Goal: Entertainment & Leisure: Consume media (video, audio)

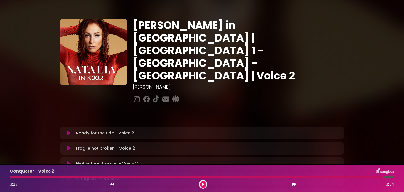
scroll to position [1, 0]
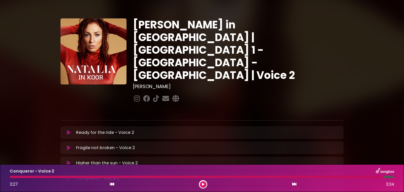
click at [67, 130] on icon at bounding box center [69, 132] width 4 height 5
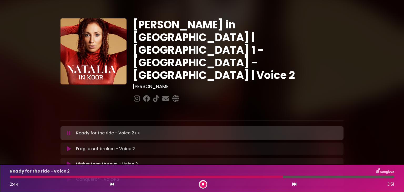
click at [162, 187] on div "2:44 3:51" at bounding box center [202, 184] width 391 height 8
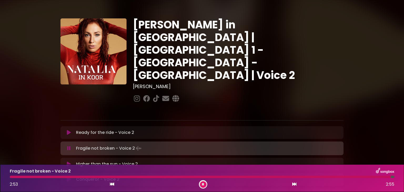
click at [202, 183] on icon at bounding box center [203, 184] width 2 height 3
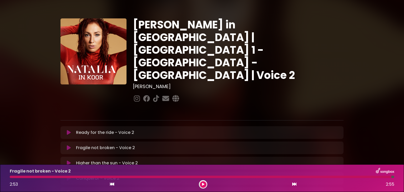
click at [204, 182] on button at bounding box center [203, 184] width 7 height 7
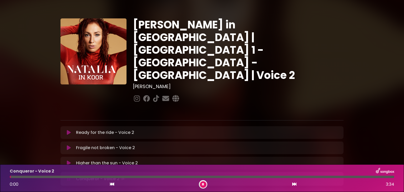
click at [202, 183] on icon at bounding box center [203, 184] width 2 height 3
click at [201, 183] on button at bounding box center [203, 184] width 7 height 7
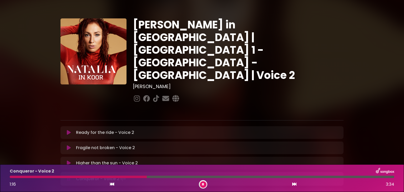
click at [39, 178] on div "Conqueror - Voice 2 1:16 3:34" at bounding box center [202, 178] width 391 height 21
click at [39, 178] on div "Conqueror - Voice 2 1:17 3:34" at bounding box center [202, 178] width 391 height 21
click at [40, 179] on div "Conqueror - Voice 2 1:18 3:34" at bounding box center [202, 178] width 391 height 21
click at [40, 179] on div "Conqueror - Voice 2 1:19 3:34" at bounding box center [202, 178] width 391 height 21
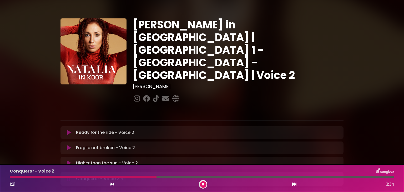
click at [203, 184] on icon at bounding box center [203, 184] width 2 height 3
click at [39, 177] on div at bounding box center [83, 177] width 147 height 2
click at [41, 177] on div at bounding box center [83, 177] width 147 height 2
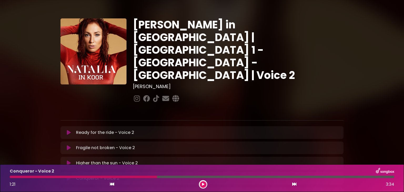
click at [41, 177] on div at bounding box center [83, 177] width 147 height 2
click at [201, 184] on button at bounding box center [203, 184] width 7 height 7
click at [86, 177] on div at bounding box center [53, 177] width 87 height 2
click at [86, 177] on div at bounding box center [59, 177] width 98 height 2
click at [88, 177] on div at bounding box center [54, 177] width 88 height 2
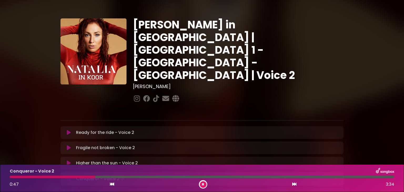
click at [87, 178] on div at bounding box center [52, 177] width 85 height 2
click at [86, 178] on div "Conqueror - Voice 2 0:54 3:34" at bounding box center [202, 178] width 391 height 21
click at [86, 177] on div at bounding box center [60, 177] width 101 height 2
click at [86, 179] on div "Conqueror - Voice 2 0:47 3:34" at bounding box center [202, 178] width 391 height 21
click at [85, 177] on div at bounding box center [54, 177] width 88 height 2
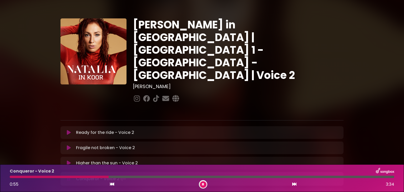
click at [85, 177] on div at bounding box center [59, 177] width 99 height 2
click at [85, 176] on div at bounding box center [61, 177] width 103 height 2
click at [87, 178] on div "Conqueror - Voice 2 1:22 3:34" at bounding box center [202, 178] width 391 height 21
click at [87, 178] on div "Conqueror - Voice 2 1:24 3:34" at bounding box center [202, 178] width 391 height 21
click at [86, 178] on div "Conqueror - Voice 2 1:25 3:34" at bounding box center [202, 178] width 391 height 21
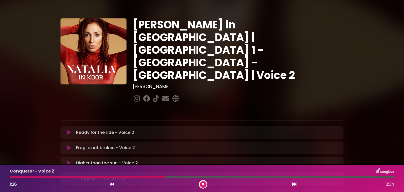
click at [86, 178] on div "Conqueror - Voice 2 1:26 3:34" at bounding box center [202, 178] width 391 height 21
click at [202, 184] on button at bounding box center [203, 184] width 7 height 7
click at [79, 177] on div at bounding box center [89, 177] width 159 height 2
click at [202, 184] on icon at bounding box center [203, 184] width 2 height 3
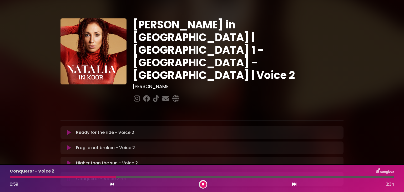
click at [81, 178] on div "Conqueror - Voice 2 0:59 3:34" at bounding box center [202, 178] width 391 height 21
click at [81, 178] on div "Conqueror - Voice 2 1:00 3:34" at bounding box center [202, 178] width 391 height 21
click at [204, 183] on icon at bounding box center [203, 184] width 2 height 3
click at [83, 177] on div at bounding box center [65, 177] width 111 height 2
click at [202, 184] on icon at bounding box center [203, 184] width 2 height 3
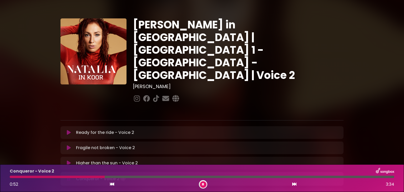
click at [90, 177] on div at bounding box center [57, 177] width 95 height 2
click at [87, 177] on div at bounding box center [49, 177] width 78 height 2
click at [84, 178] on div "Conqueror - Voice 2 0:44 3:34" at bounding box center [202, 178] width 391 height 21
click at [84, 178] on div at bounding box center [51, 177] width 82 height 2
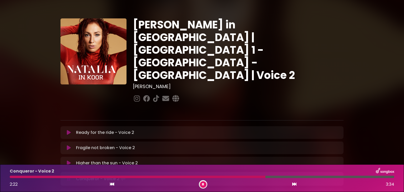
click at [204, 183] on icon at bounding box center [203, 184] width 2 height 3
click at [70, 179] on div "Conqueror - Voice 2 2:22 3:34" at bounding box center [202, 178] width 391 height 21
click at [204, 184] on icon at bounding box center [203, 184] width 2 height 3
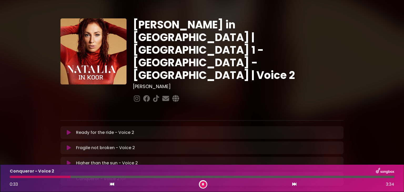
click at [70, 177] on div at bounding box center [40, 177] width 61 height 2
click at [74, 178] on div "Conqueror - Voice 2 0:57 3:34" at bounding box center [202, 178] width 391 height 21
click at [74, 179] on div "Conqueror - Voice 2 0:57 3:34" at bounding box center [202, 178] width 391 height 21
click at [203, 185] on icon at bounding box center [203, 184] width 2 height 3
click at [78, 177] on div at bounding box center [64, 177] width 108 height 2
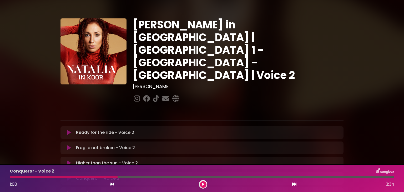
click at [203, 183] on icon at bounding box center [203, 184] width 2 height 3
click at [82, 177] on div at bounding box center [46, 177] width 72 height 2
click at [82, 177] on div at bounding box center [53, 177] width 87 height 2
click at [82, 177] on div at bounding box center [61, 177] width 102 height 2
click at [82, 177] on div at bounding box center [63, 177] width 106 height 2
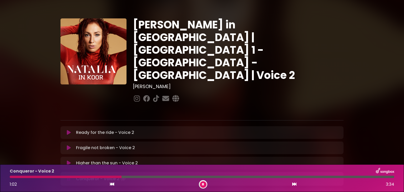
click at [85, 178] on div "Conqueror - Voice 2 1:02 3:34" at bounding box center [202, 178] width 391 height 21
click at [78, 177] on div at bounding box center [67, 177] width 114 height 2
click at [79, 178] on div "Conqueror - Voice 2 1:12 3:34" at bounding box center [202, 178] width 391 height 21
click at [79, 177] on div at bounding box center [76, 177] width 132 height 2
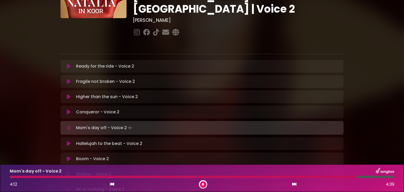
scroll to position [67, 0]
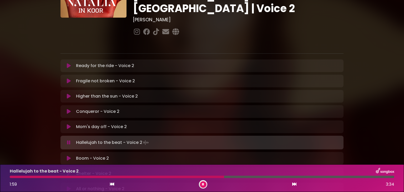
click at [204, 183] on icon at bounding box center [203, 184] width 2 height 3
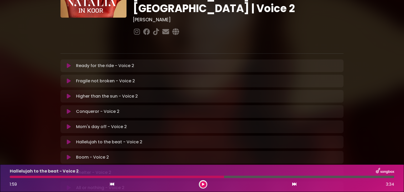
click at [204, 183] on icon at bounding box center [203, 184] width 2 height 3
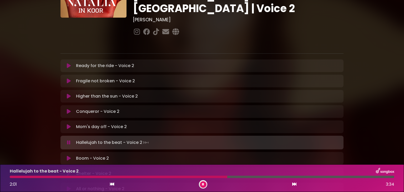
drag, startPoint x: 202, startPoint y: 184, endPoint x: 210, endPoint y: 183, distance: 7.6
click at [210, 183] on div "2:01 3:34" at bounding box center [202, 184] width 391 height 8
click at [202, 184] on icon at bounding box center [203, 184] width 2 height 3
